Goal: Task Accomplishment & Management: Complete application form

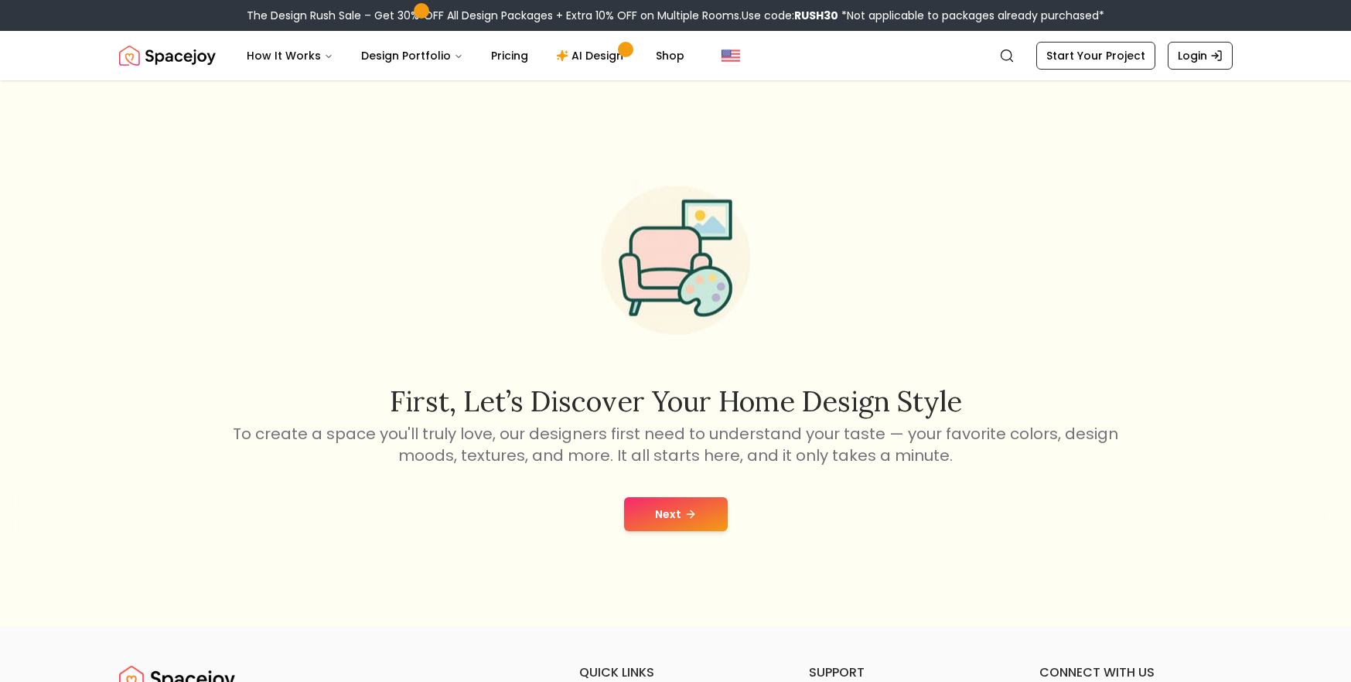
click at [694, 517] on icon at bounding box center [690, 514] width 12 height 12
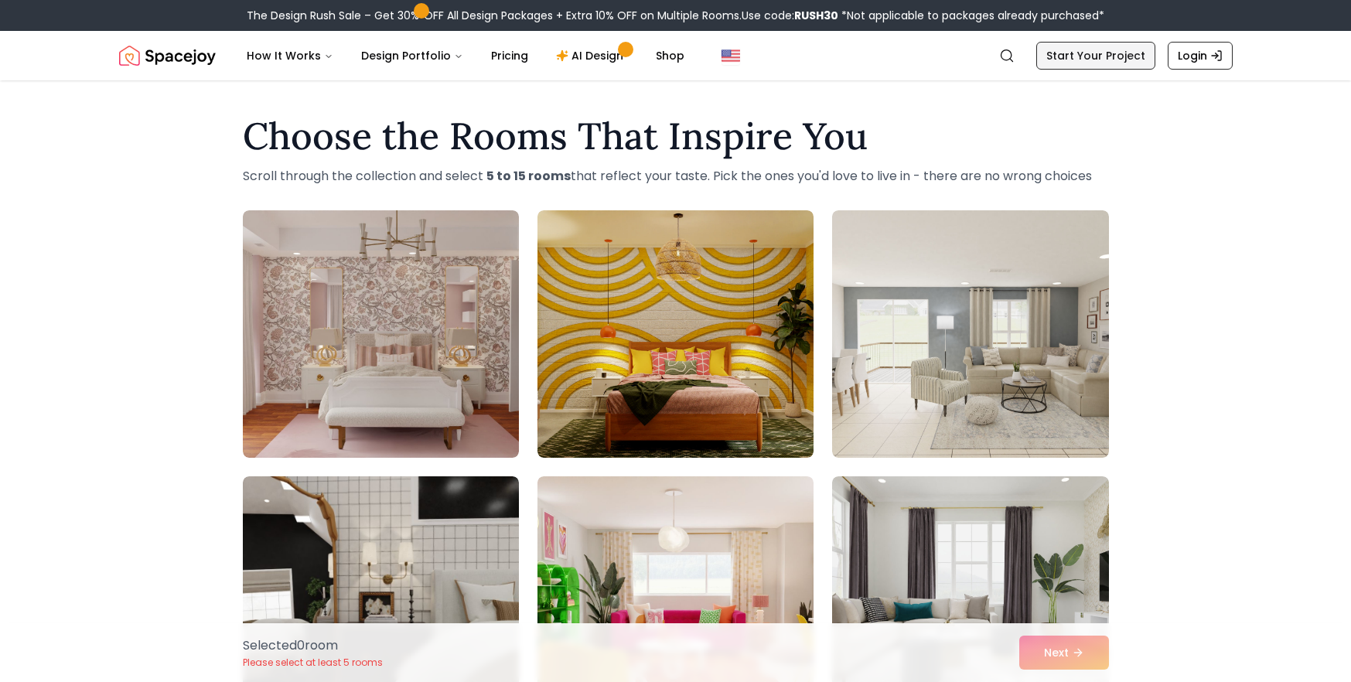
click at [1082, 57] on link "Start Your Project" at bounding box center [1095, 56] width 119 height 28
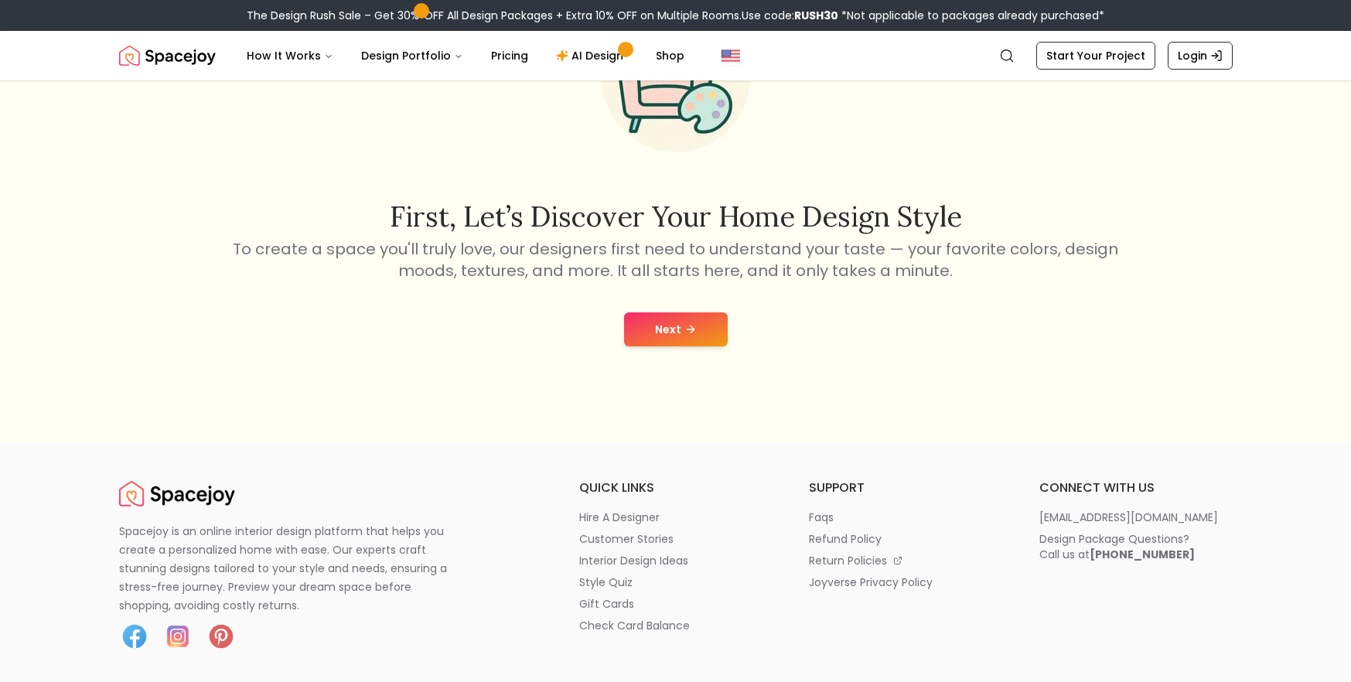
scroll to position [177, 0]
